Goal: Obtain resource: Obtain resource

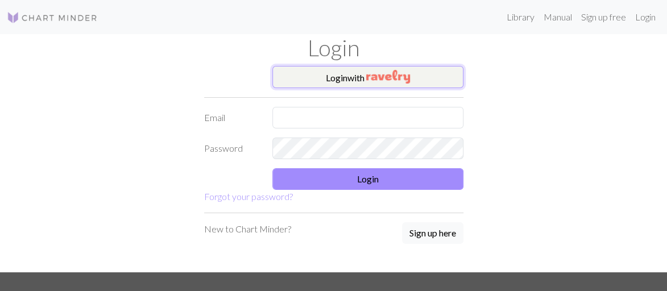
click at [411, 75] on button "Login with" at bounding box center [367, 77] width 191 height 23
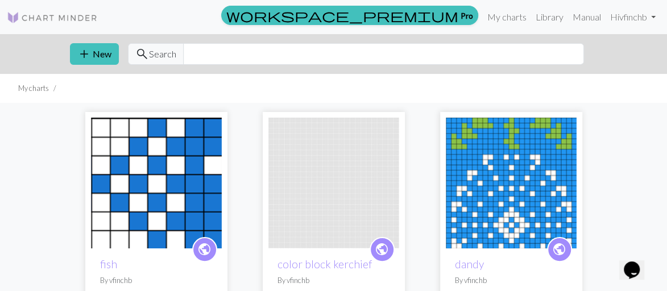
click at [70, 14] on img at bounding box center [52, 18] width 91 height 14
click at [215, 56] on input "text" at bounding box center [383, 54] width 401 height 22
click at [28, 16] on img at bounding box center [52, 18] width 91 height 14
click at [542, 20] on link "Library" at bounding box center [549, 17] width 37 height 23
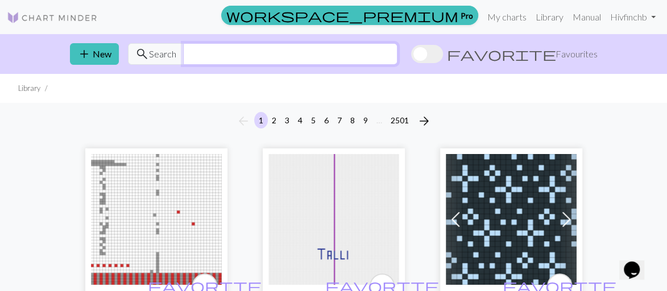
click at [271, 63] on input "text" at bounding box center [290, 54] width 214 height 22
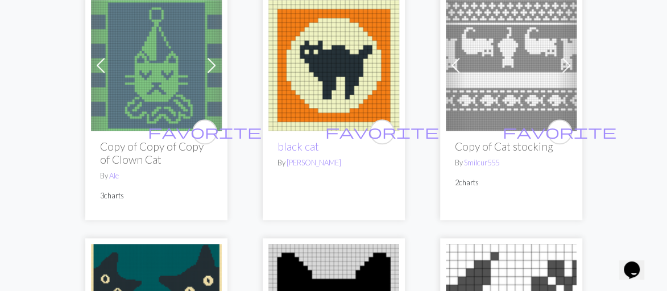
scroll to position [2422, 0]
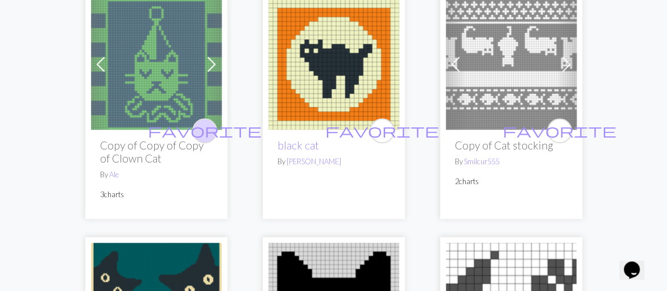
click at [206, 127] on span "favorite" at bounding box center [205, 131] width 114 height 18
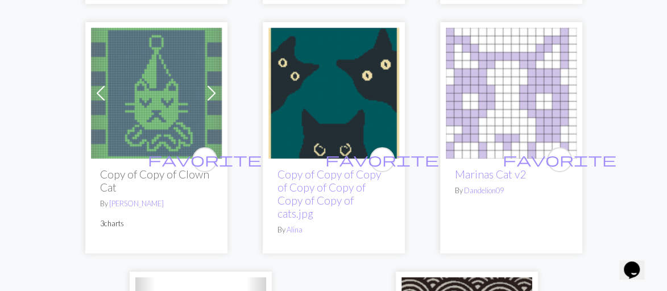
scroll to position [4216, 0]
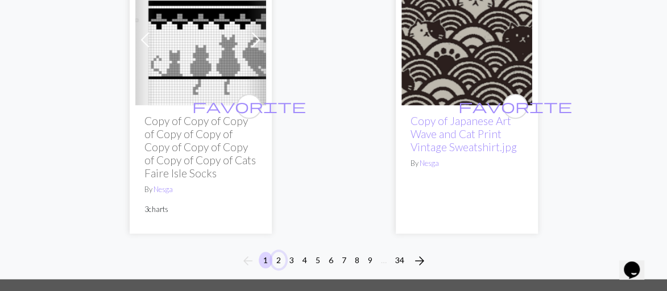
click at [278, 252] on button "2" at bounding box center [279, 260] width 14 height 16
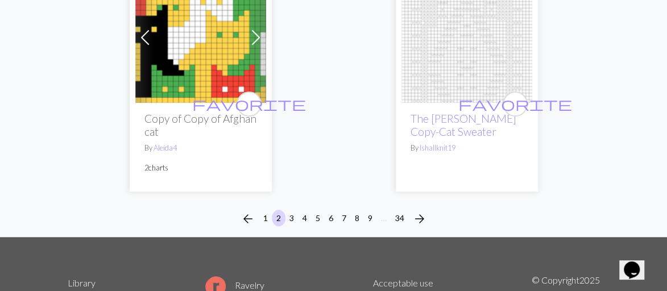
scroll to position [4107, 0]
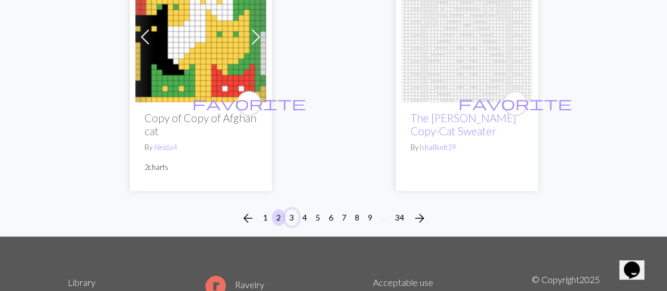
click at [293, 209] on button "3" at bounding box center [292, 217] width 14 height 16
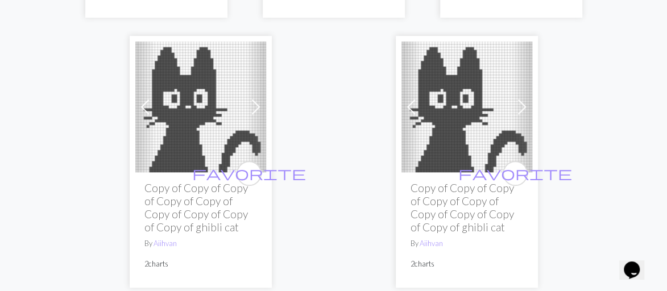
scroll to position [4558, 0]
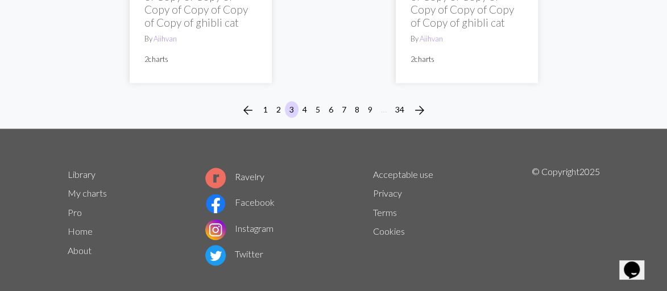
drag, startPoint x: 303, startPoint y: 101, endPoint x: 285, endPoint y: 102, distance: 17.7
click at [285, 102] on li "3" at bounding box center [291, 110] width 13 height 18
click at [306, 101] on button "4" at bounding box center [305, 109] width 14 height 16
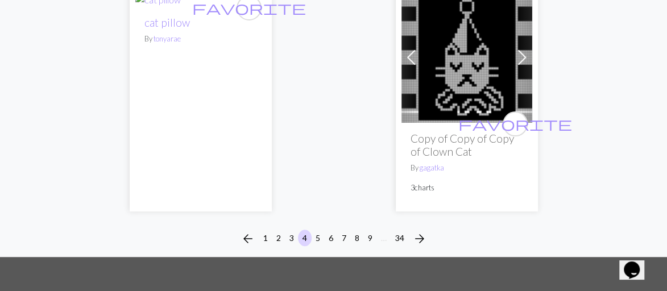
scroll to position [4062, 0]
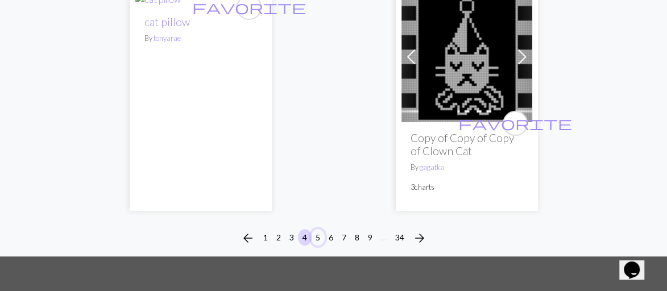
click at [316, 235] on button "5" at bounding box center [318, 237] width 14 height 16
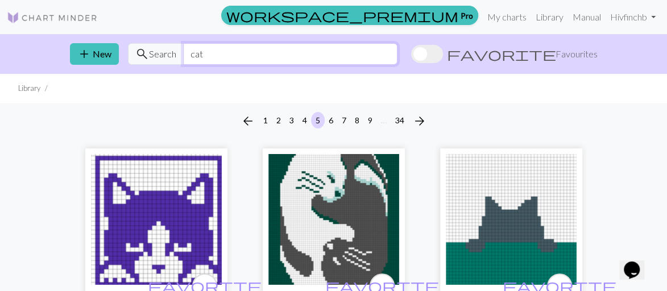
click at [223, 52] on input "cat" at bounding box center [290, 54] width 214 height 22
type input "[DATE]"
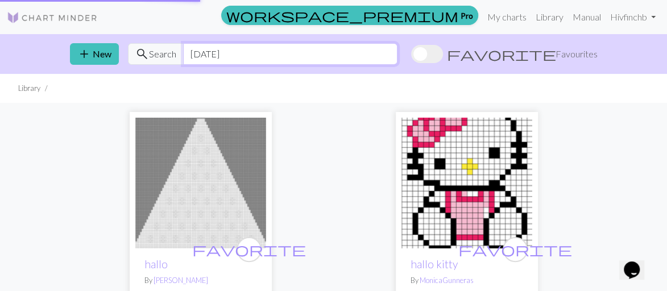
scroll to position [198, 0]
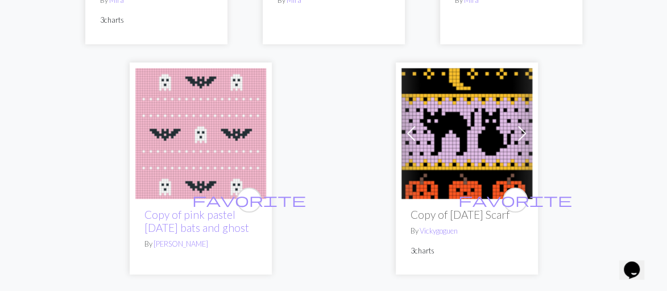
scroll to position [4159, 0]
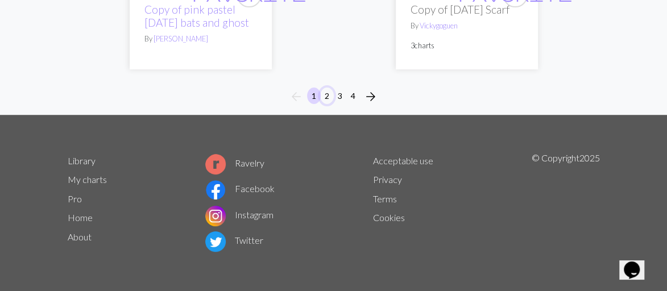
click at [325, 91] on button "2" at bounding box center [327, 96] width 14 height 16
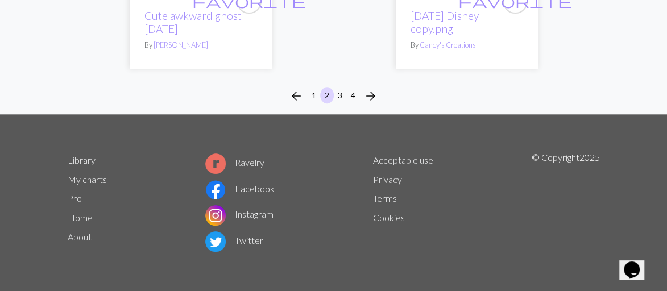
scroll to position [4242, 0]
click at [343, 90] on button "3" at bounding box center [340, 95] width 14 height 16
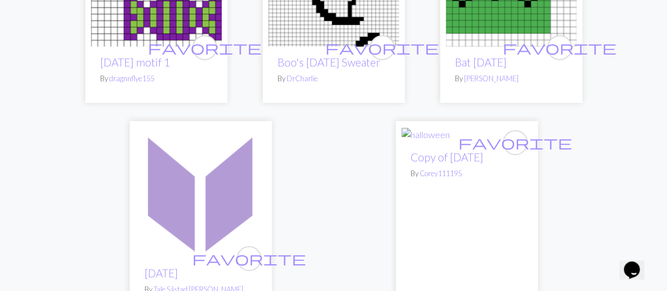
scroll to position [4124, 0]
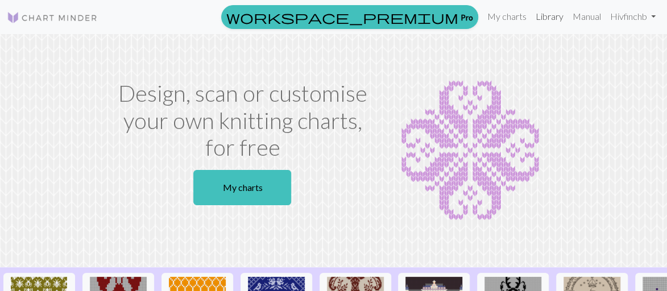
click at [548, 19] on link "Library" at bounding box center [549, 16] width 37 height 23
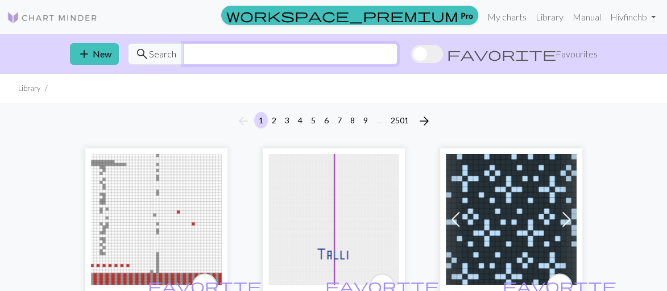
click at [195, 47] on input "text" at bounding box center [290, 54] width 214 height 22
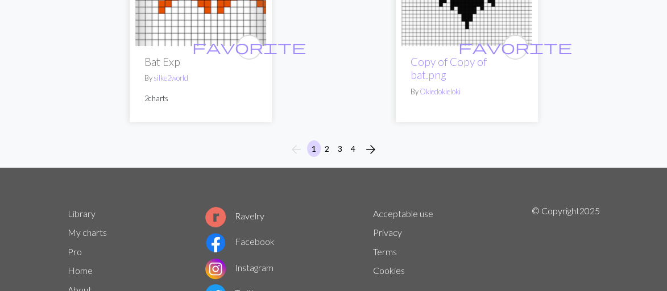
scroll to position [3989, 0]
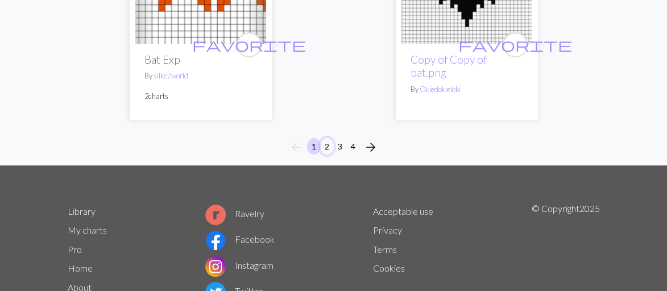
click at [326, 151] on button "2" at bounding box center [327, 146] width 14 height 16
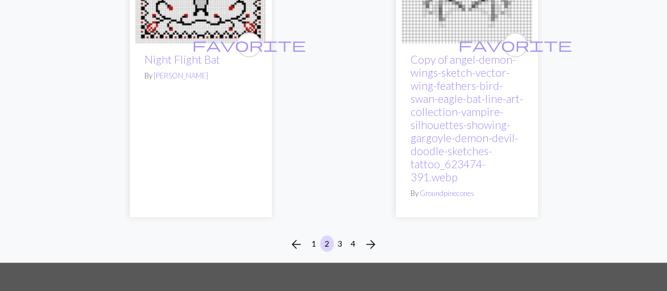
scroll to position [4066, 0]
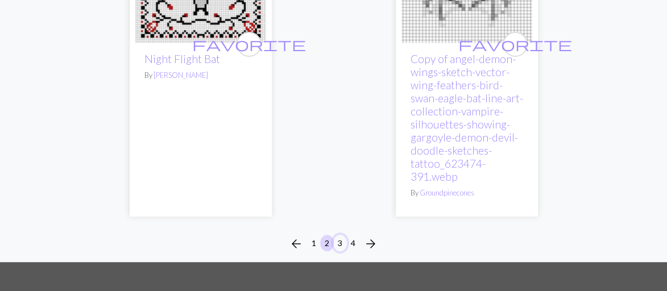
click at [340, 235] on button "3" at bounding box center [340, 243] width 14 height 16
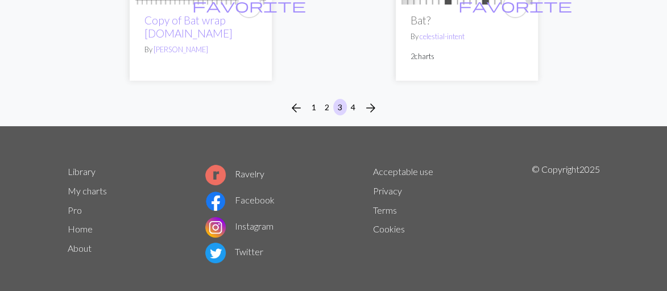
scroll to position [3959, 0]
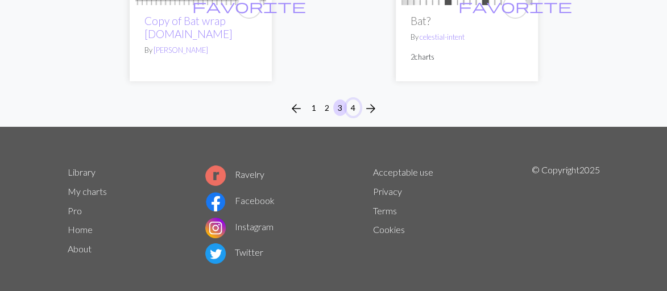
click at [353, 102] on button "4" at bounding box center [353, 107] width 14 height 16
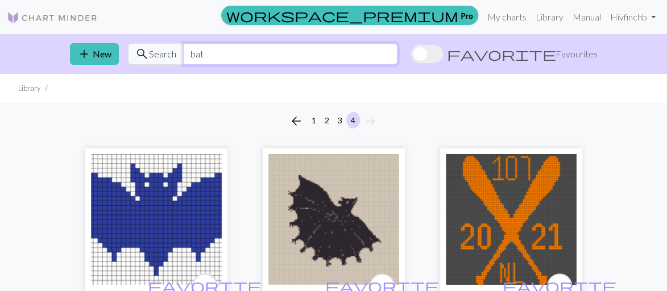
click at [207, 51] on input "bat" at bounding box center [290, 54] width 214 height 22
type input "black cat"
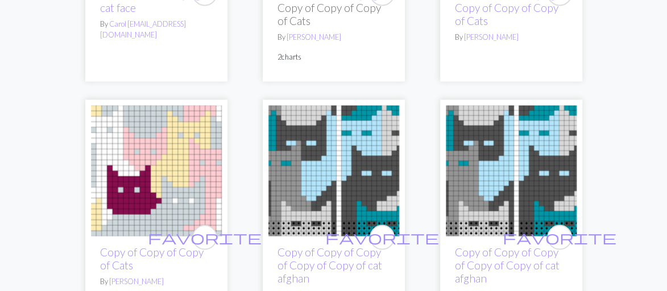
scroll to position [779, 0]
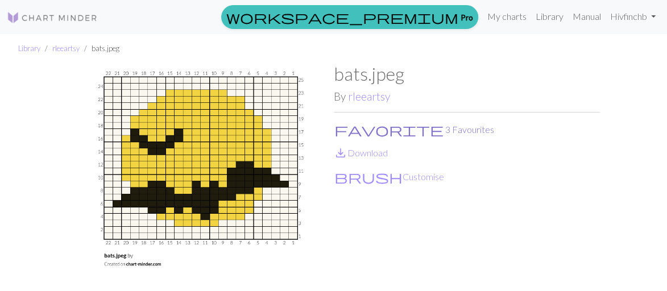
click at [376, 123] on button "favorite 3 Favourites" at bounding box center [414, 129] width 161 height 15
click at [372, 126] on button "favorite 4 Favourites" at bounding box center [414, 129] width 161 height 15
click at [386, 129] on button "favorite 3 Favourites" at bounding box center [414, 129] width 161 height 15
click at [514, 21] on link "My charts" at bounding box center [506, 16] width 48 height 23
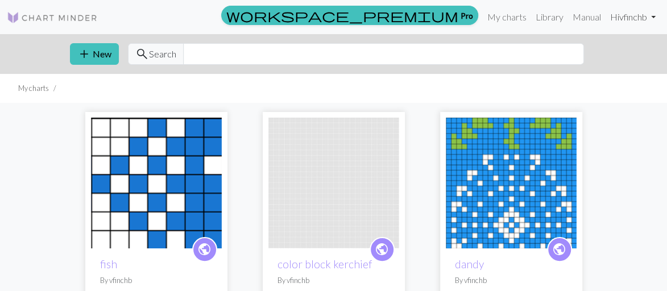
click at [633, 13] on link "Hi vfinchb" at bounding box center [632, 17] width 55 height 23
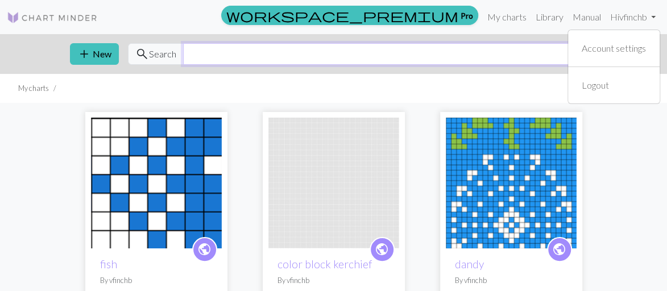
click at [518, 52] on input "text" at bounding box center [383, 54] width 401 height 22
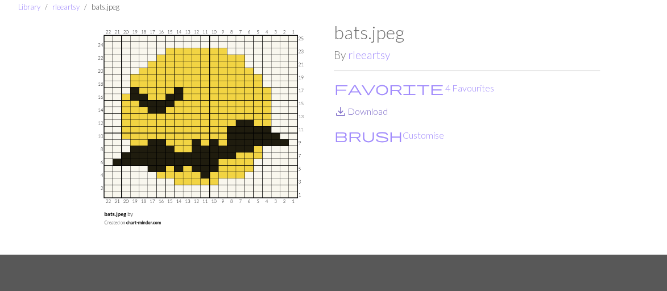
scroll to position [6, 0]
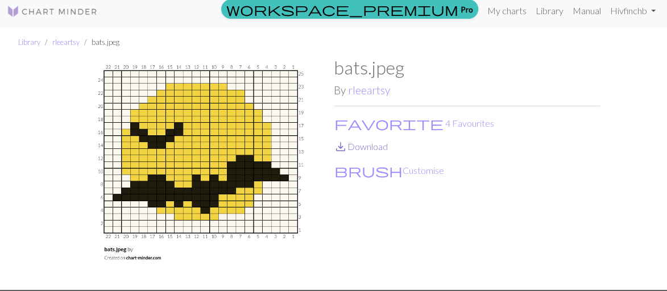
click at [365, 142] on link "save_alt Download" at bounding box center [361, 146] width 54 height 11
click at [372, 171] on button "brush Customise" at bounding box center [389, 170] width 111 height 15
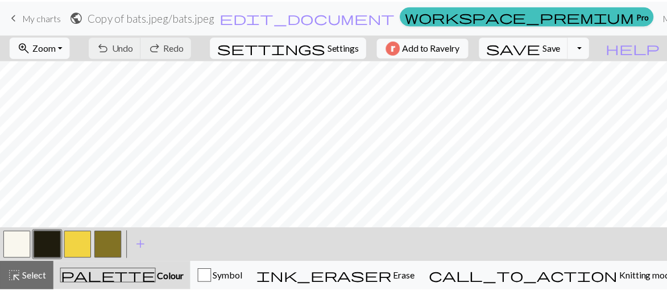
scroll to position [17, 0]
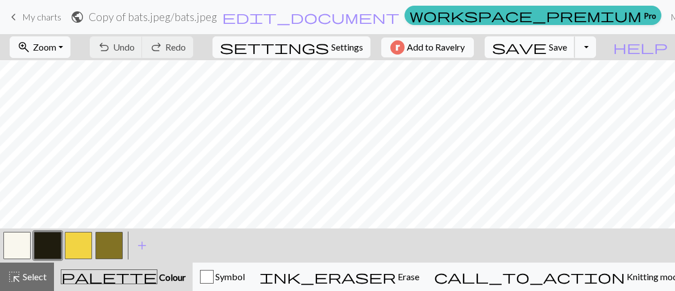
click at [547, 46] on span "save" at bounding box center [519, 47] width 55 height 16
